Goal: Register for event/course

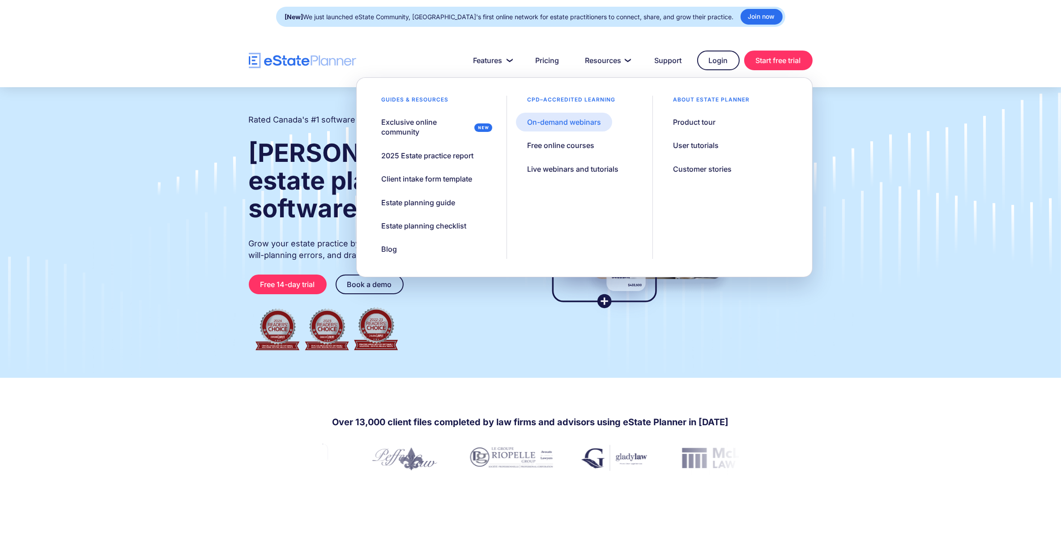
click at [579, 121] on div "On-demand webinars" at bounding box center [564, 122] width 74 height 10
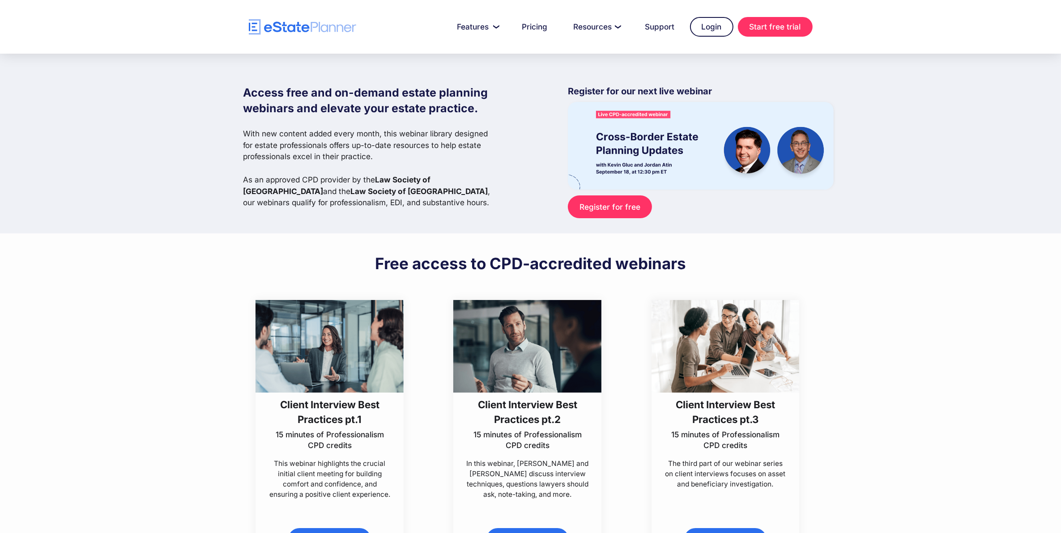
click at [623, 198] on link "Register for free" at bounding box center [610, 207] width 84 height 23
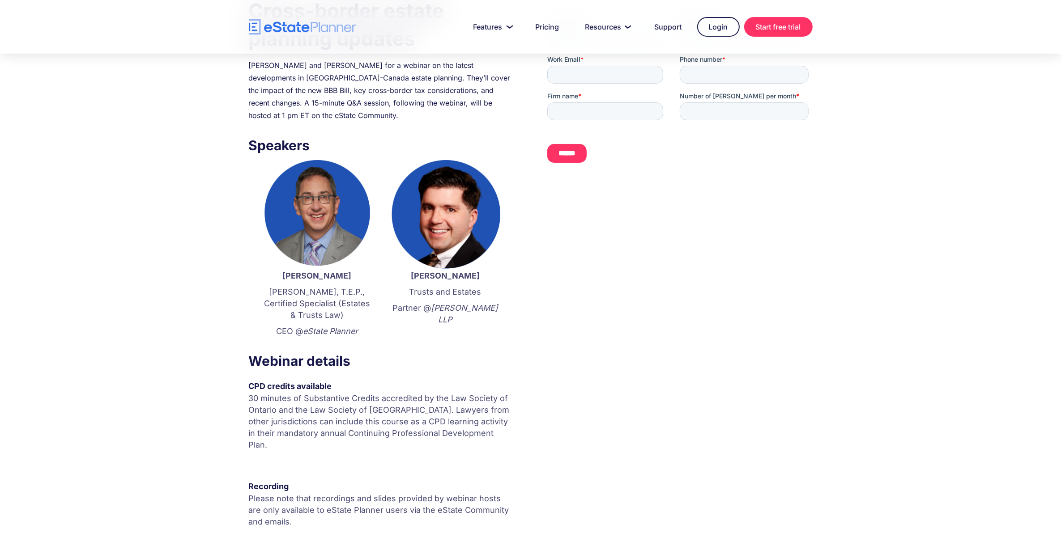
scroll to position [168, 0]
